Goal: Task Accomplishment & Management: Manage account settings

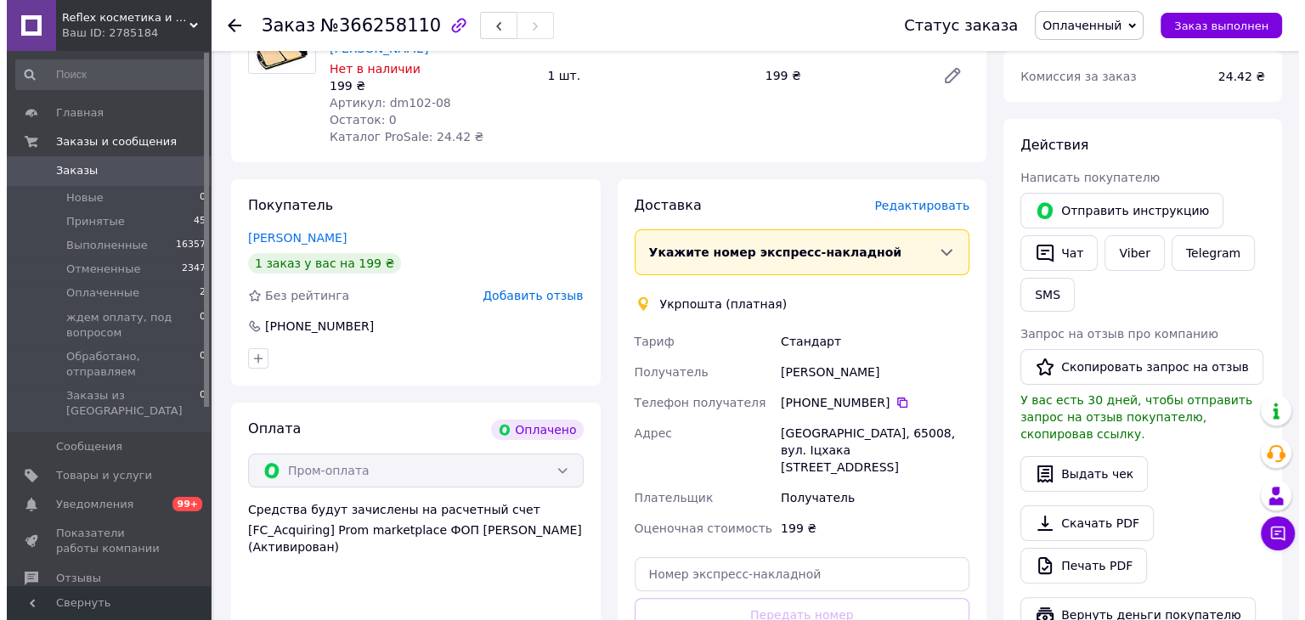
scroll to position [340, 0]
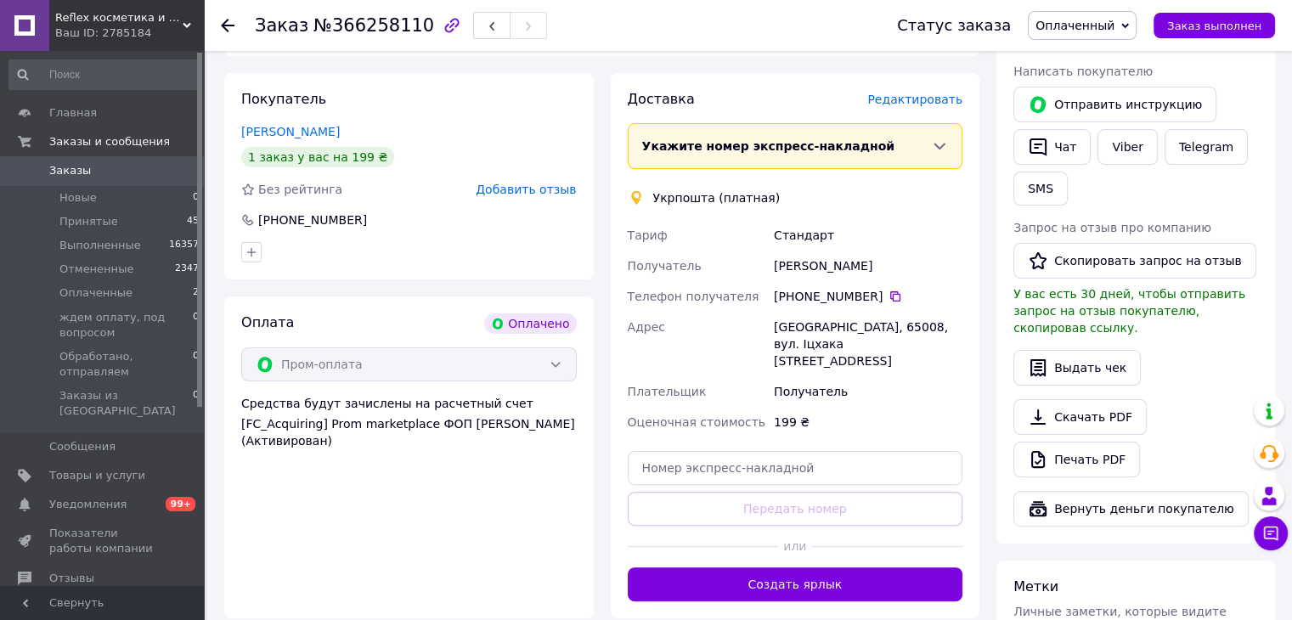
click at [922, 93] on span "Редактировать" at bounding box center [914, 100] width 95 height 14
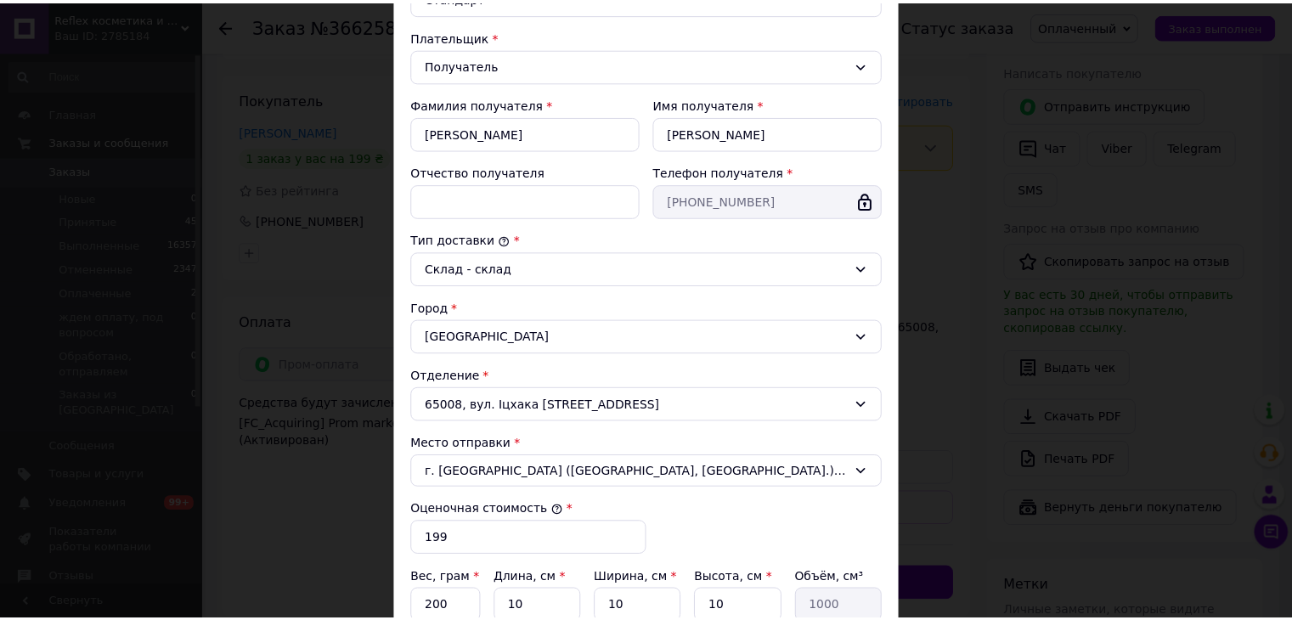
scroll to position [438, 0]
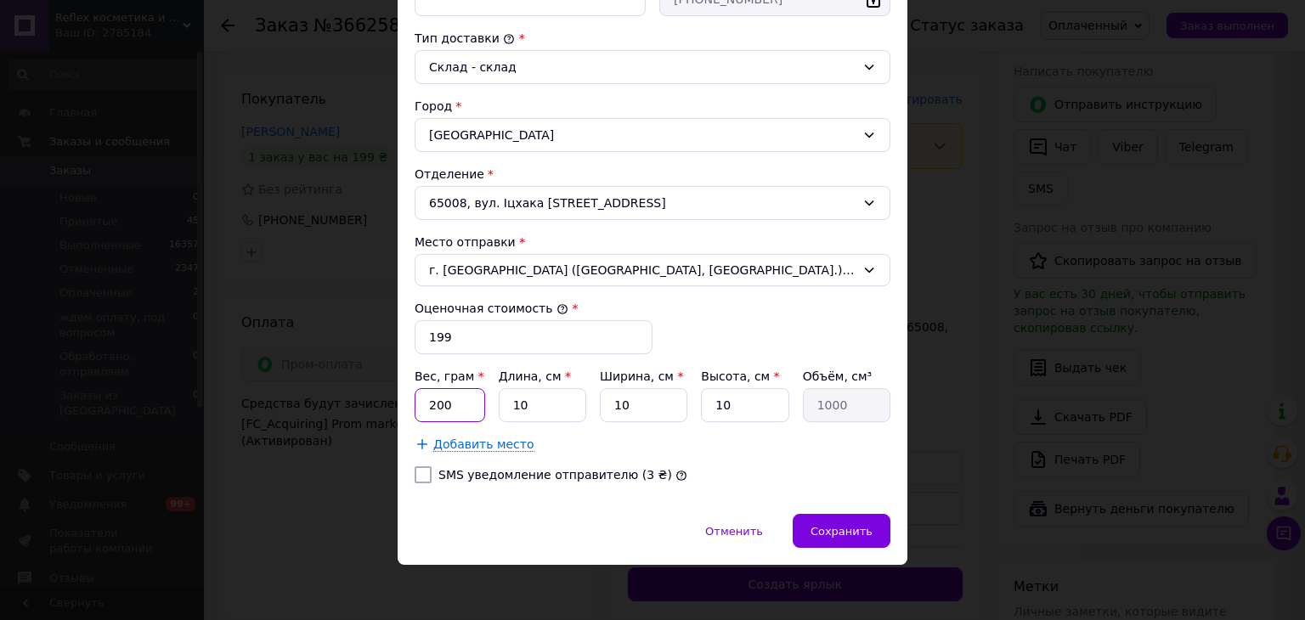
drag, startPoint x: 438, startPoint y: 400, endPoint x: 422, endPoint y: 404, distance: 16.5
click at [422, 404] on input "200" at bounding box center [450, 405] width 71 height 34
type input "0"
type input "128"
type input "2"
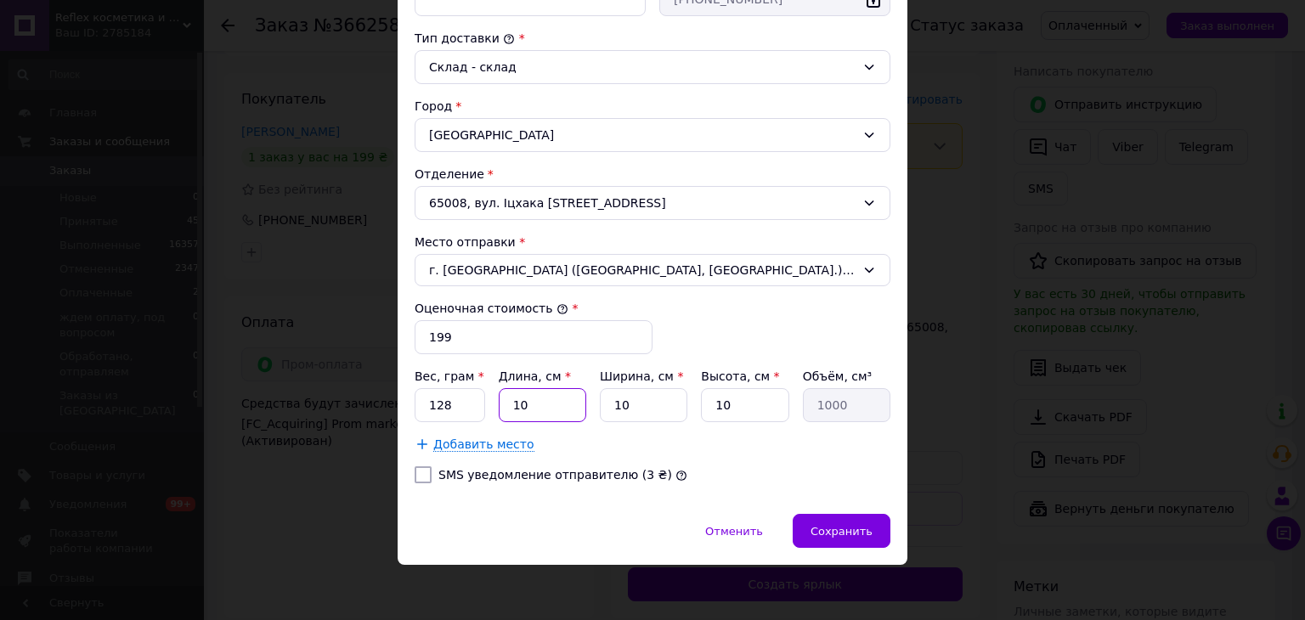
type input "200"
type input "25"
type input "2500"
type input "25"
click at [850, 525] on span "Сохранить" at bounding box center [842, 531] width 62 height 13
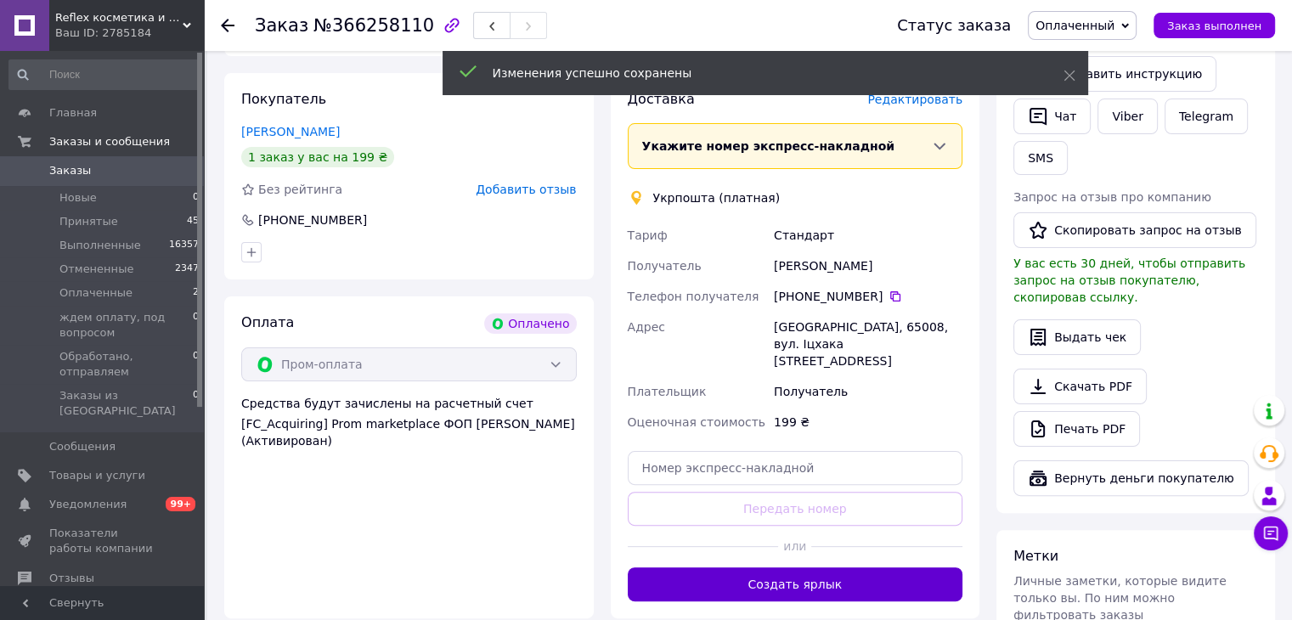
click at [790, 568] on button "Создать ярлык" at bounding box center [796, 585] width 336 height 34
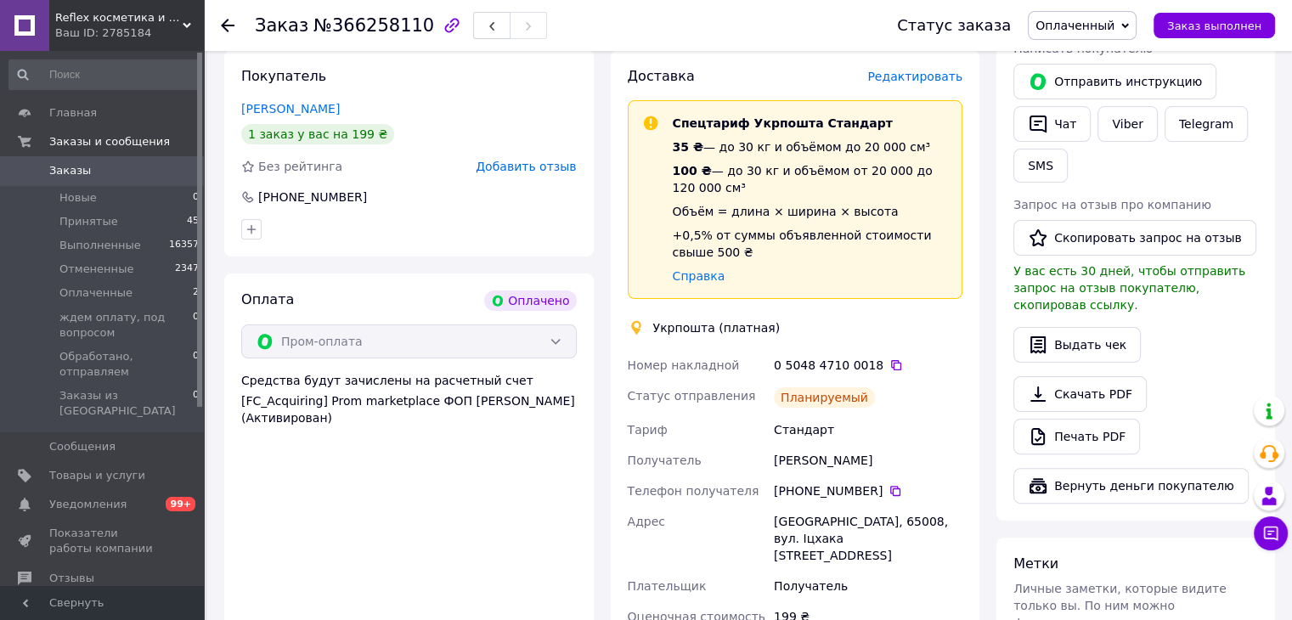
scroll to position [728, 0]
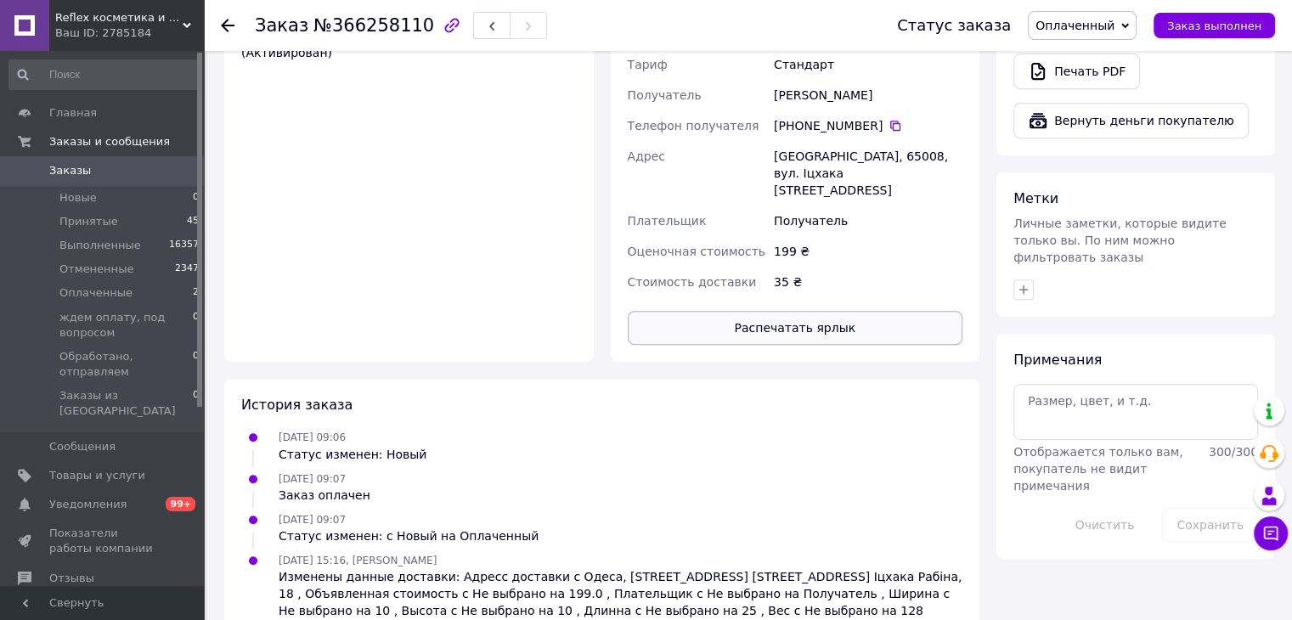
click at [854, 311] on button "Распечатать ярлык" at bounding box center [796, 328] width 336 height 34
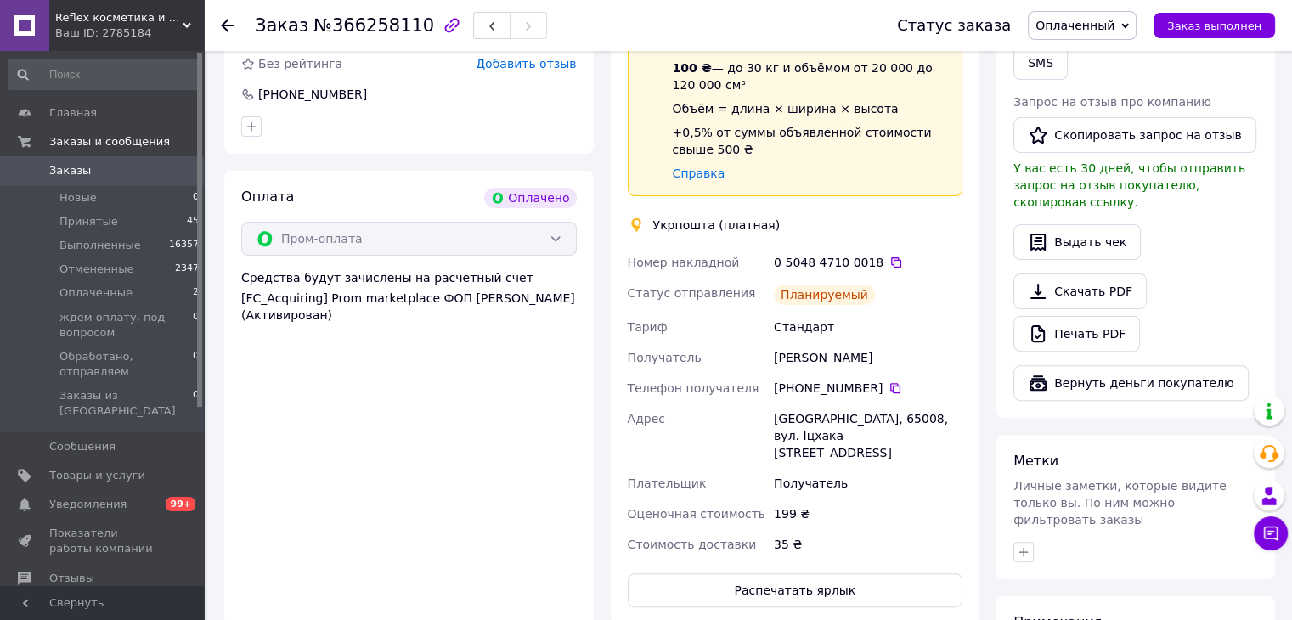
scroll to position [303, 0]
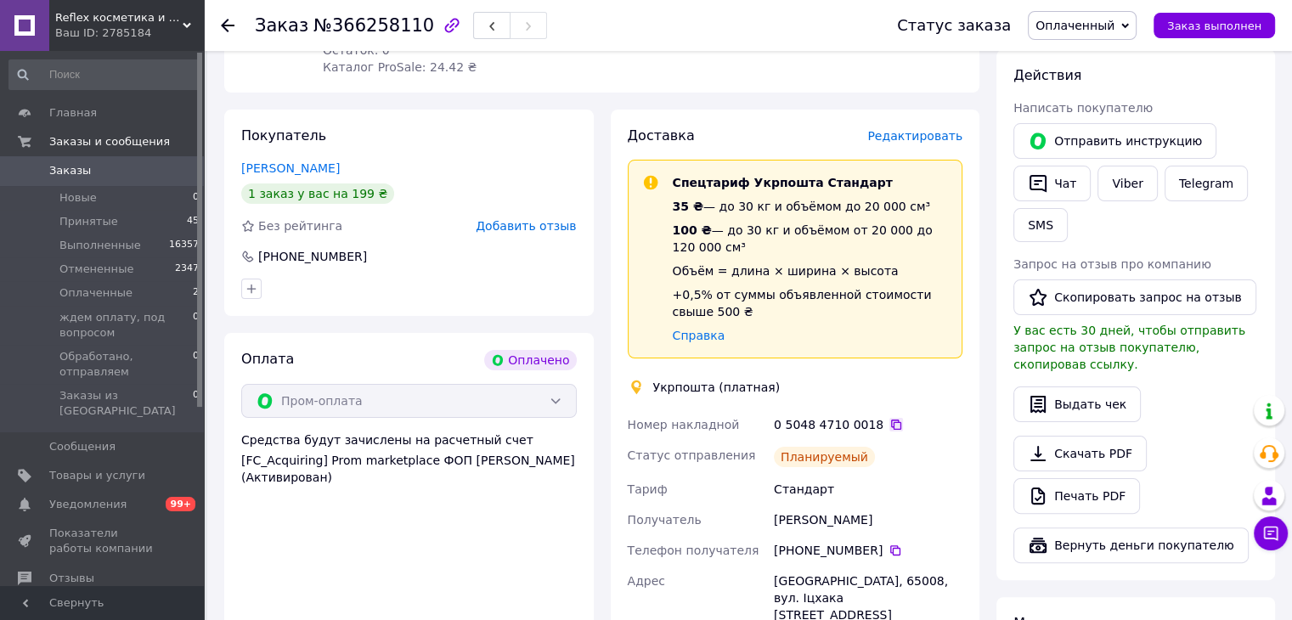
click at [890, 418] on icon at bounding box center [897, 425] width 14 height 14
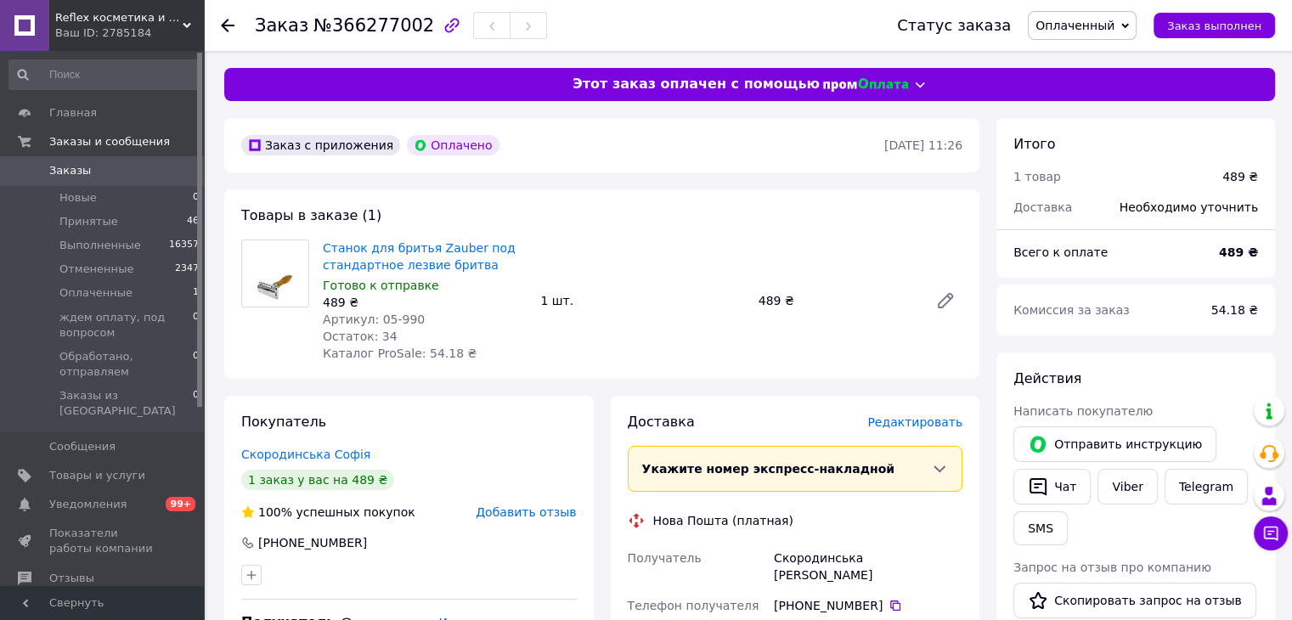
click at [914, 424] on span "Редактировать" at bounding box center [914, 422] width 95 height 14
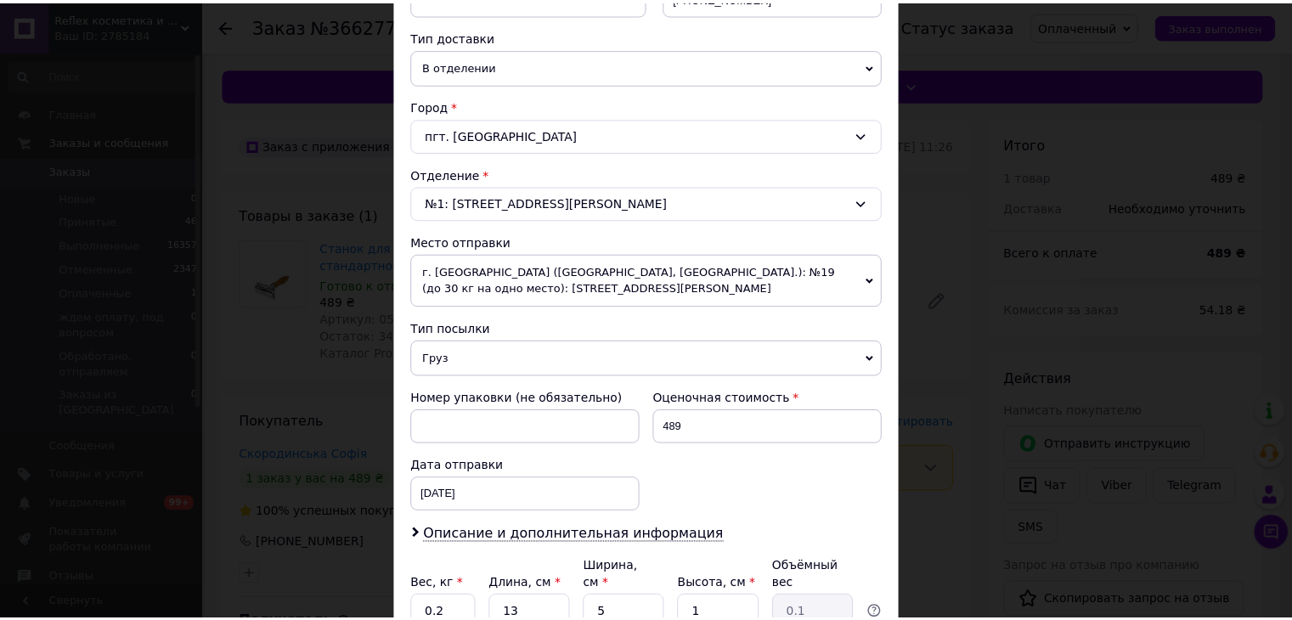
scroll to position [520, 0]
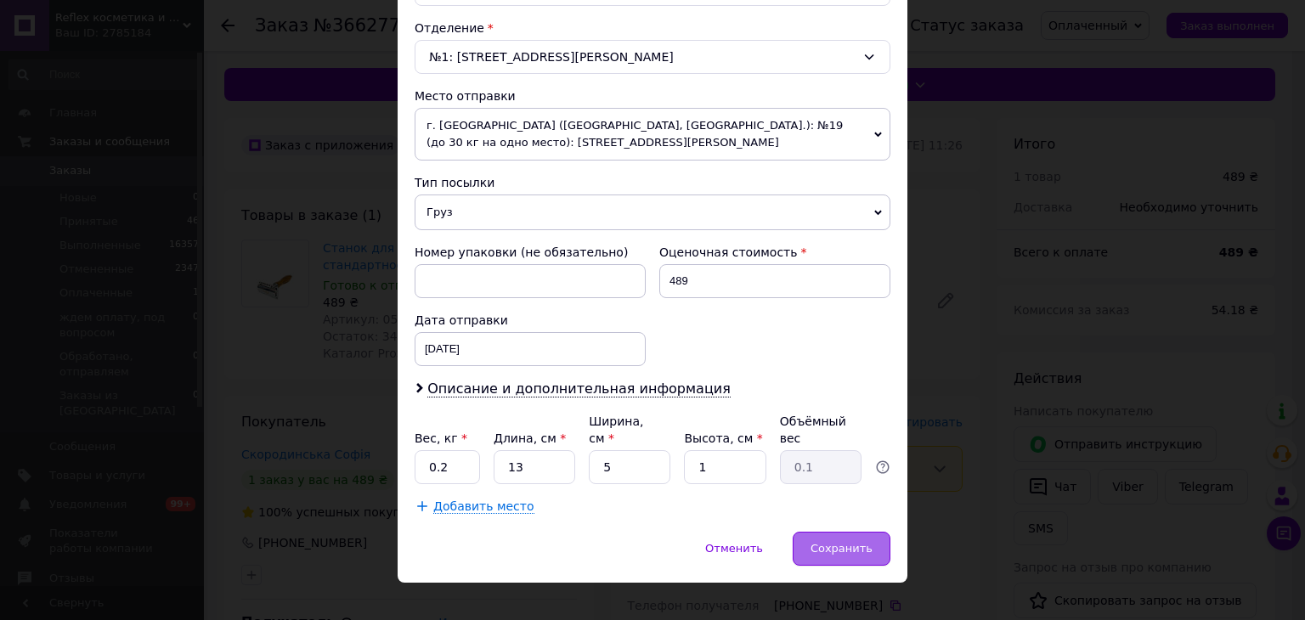
click at [821, 532] on div "Сохранить" at bounding box center [842, 549] width 98 height 34
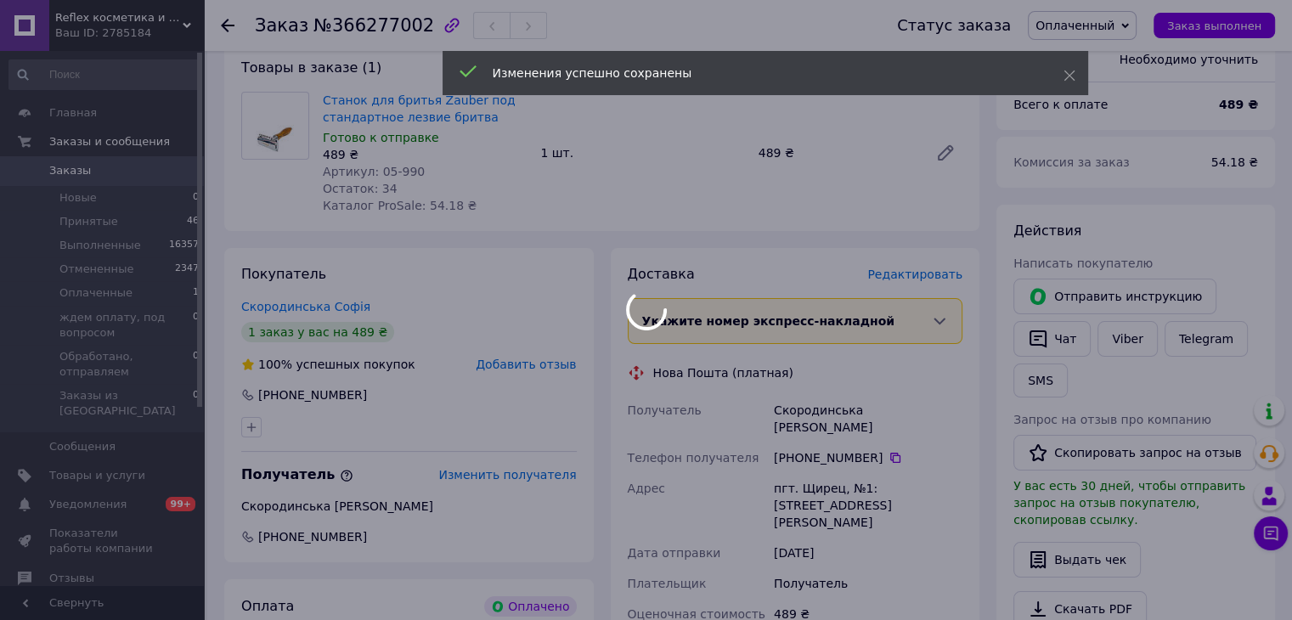
scroll to position [170, 0]
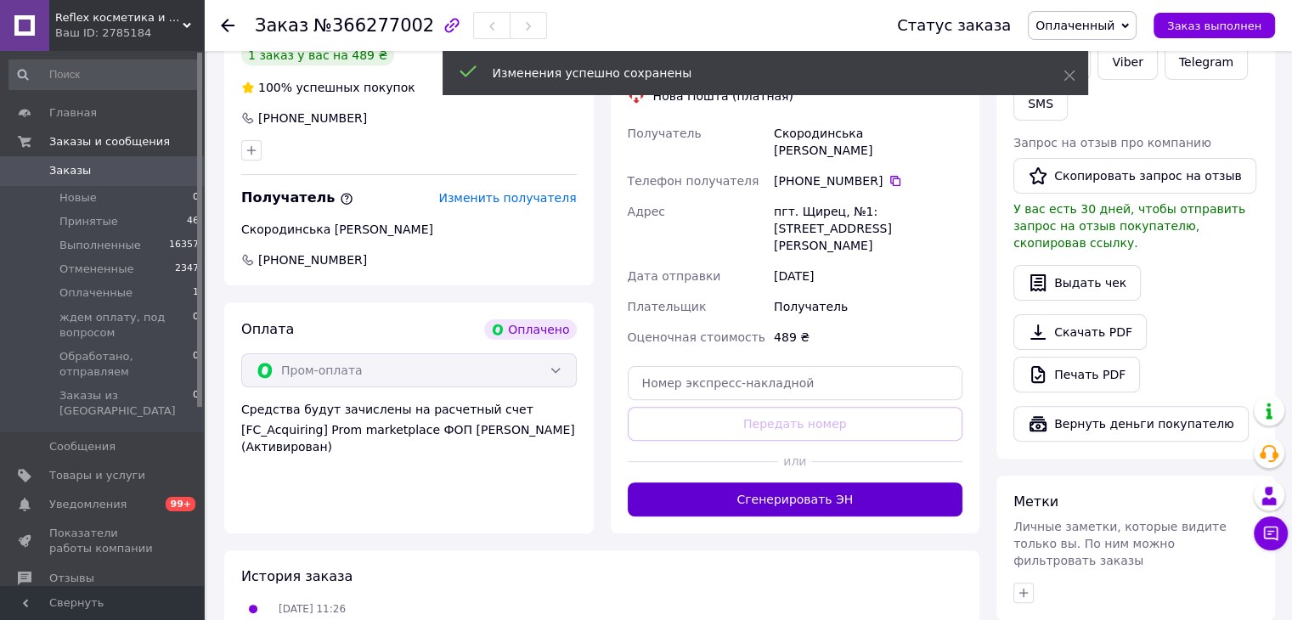
click at [811, 483] on button "Сгенерировать ЭН" at bounding box center [796, 500] width 336 height 34
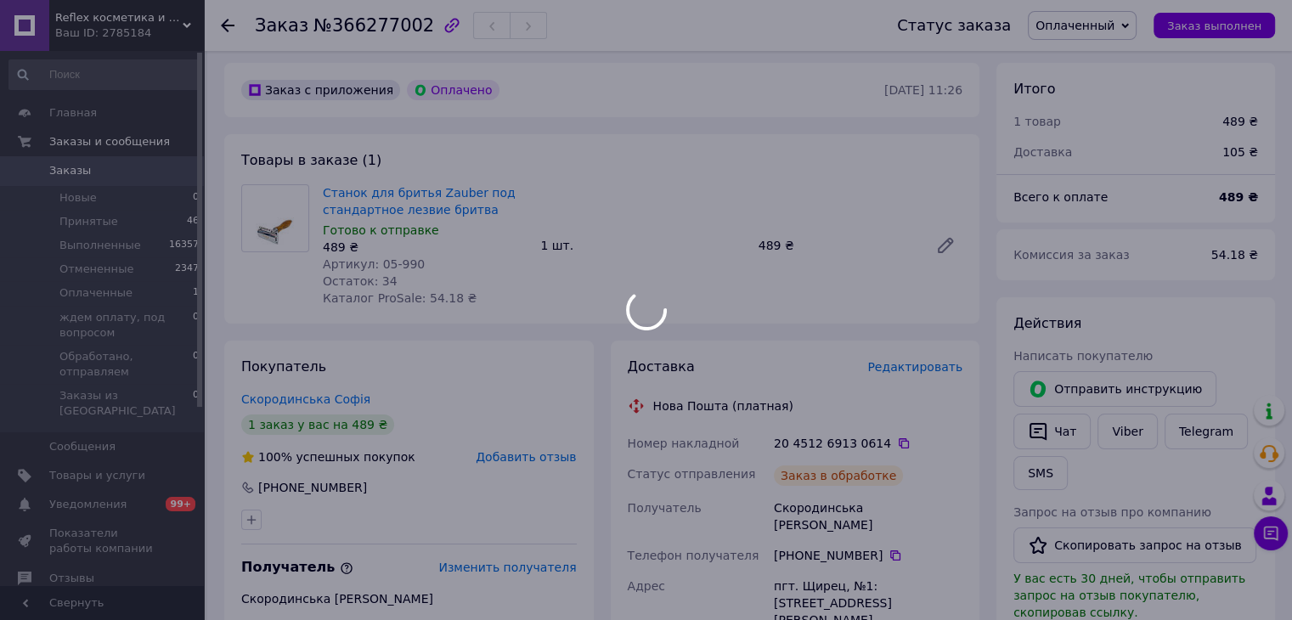
scroll to position [85, 0]
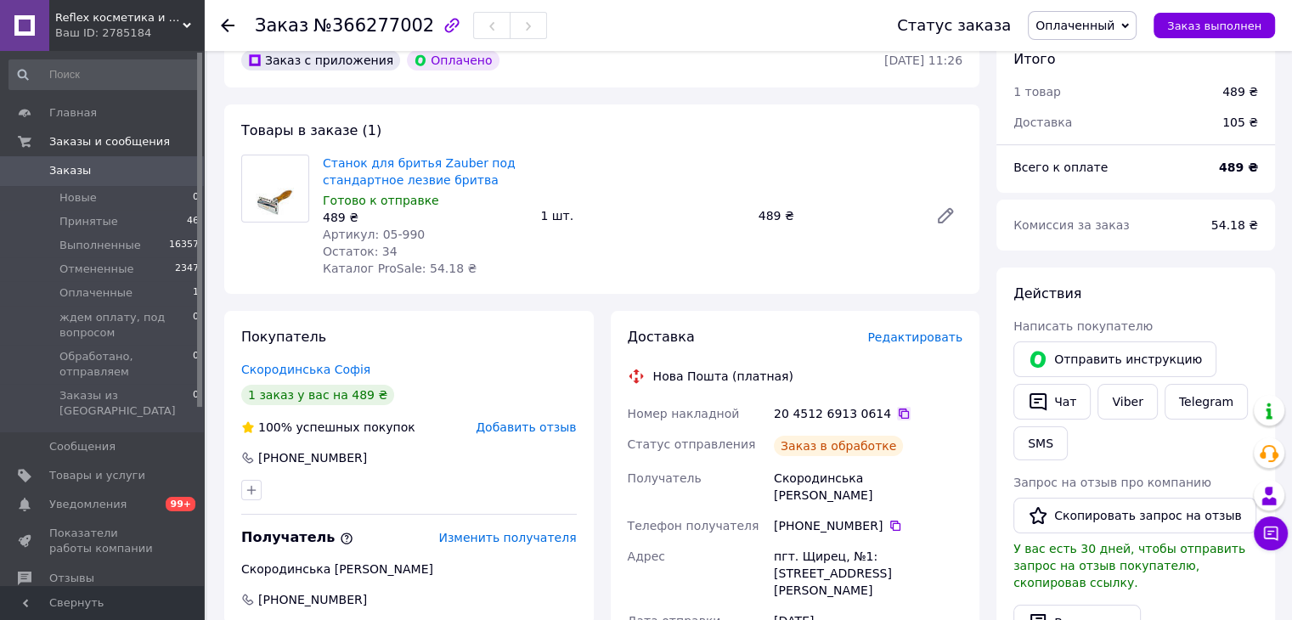
click at [897, 415] on icon at bounding box center [904, 414] width 14 height 14
